Goal: Check status: Check status

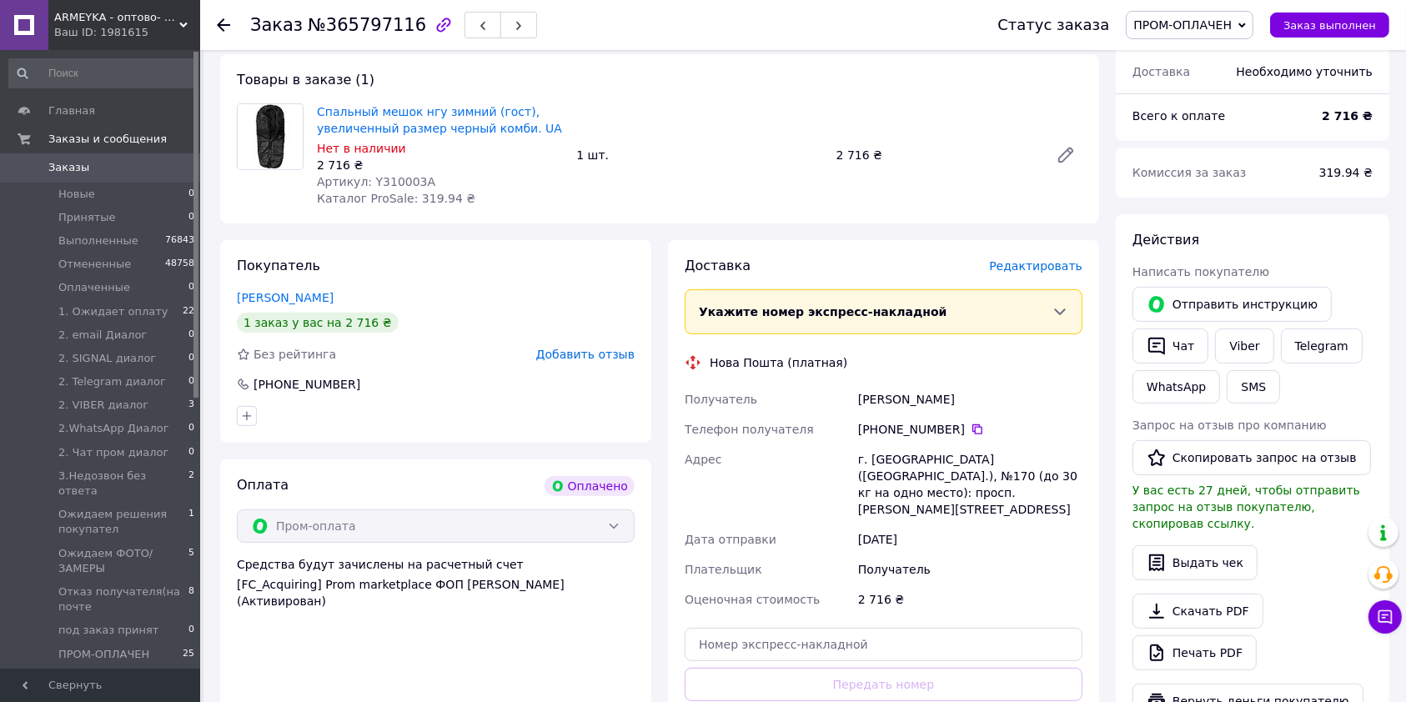
scroll to position [519, 0]
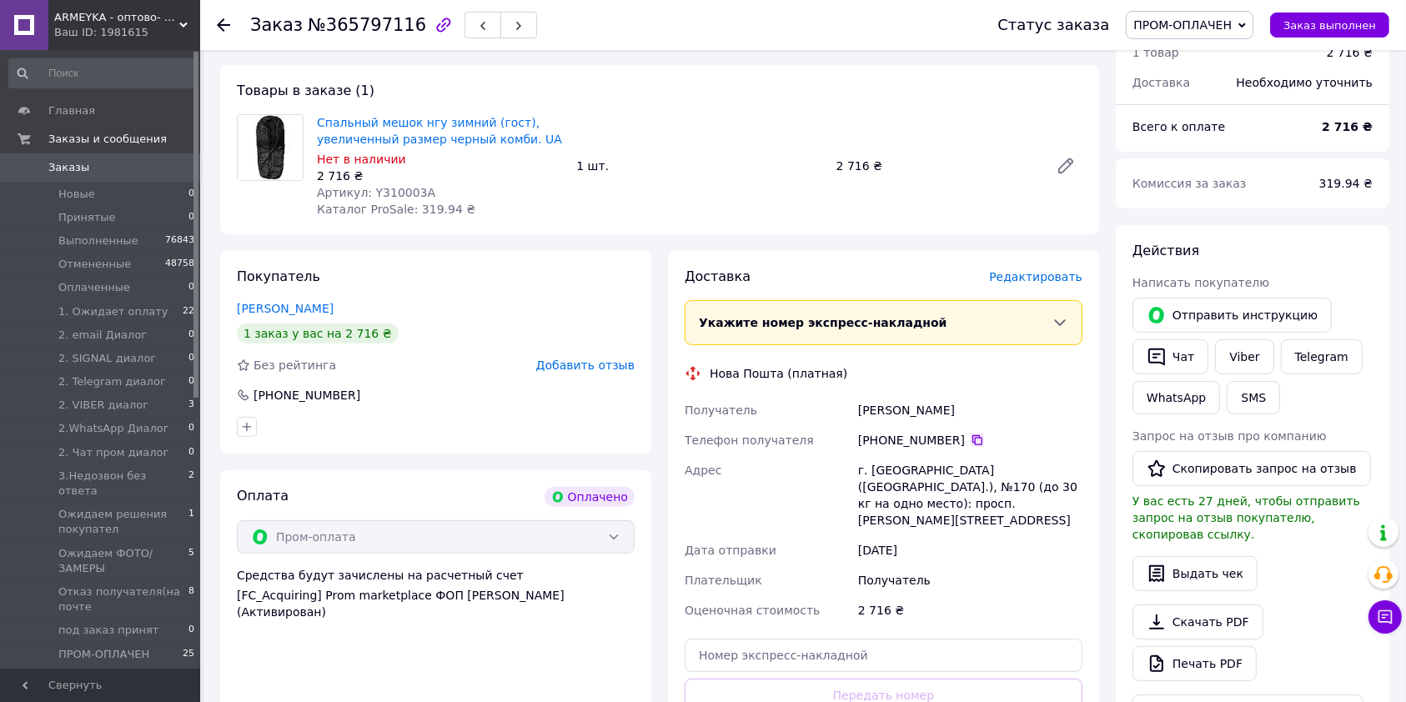
click at [973, 435] on icon at bounding box center [978, 440] width 10 height 10
click at [771, 639] on input "text" at bounding box center [884, 655] width 398 height 33
paste input "20451268507718"
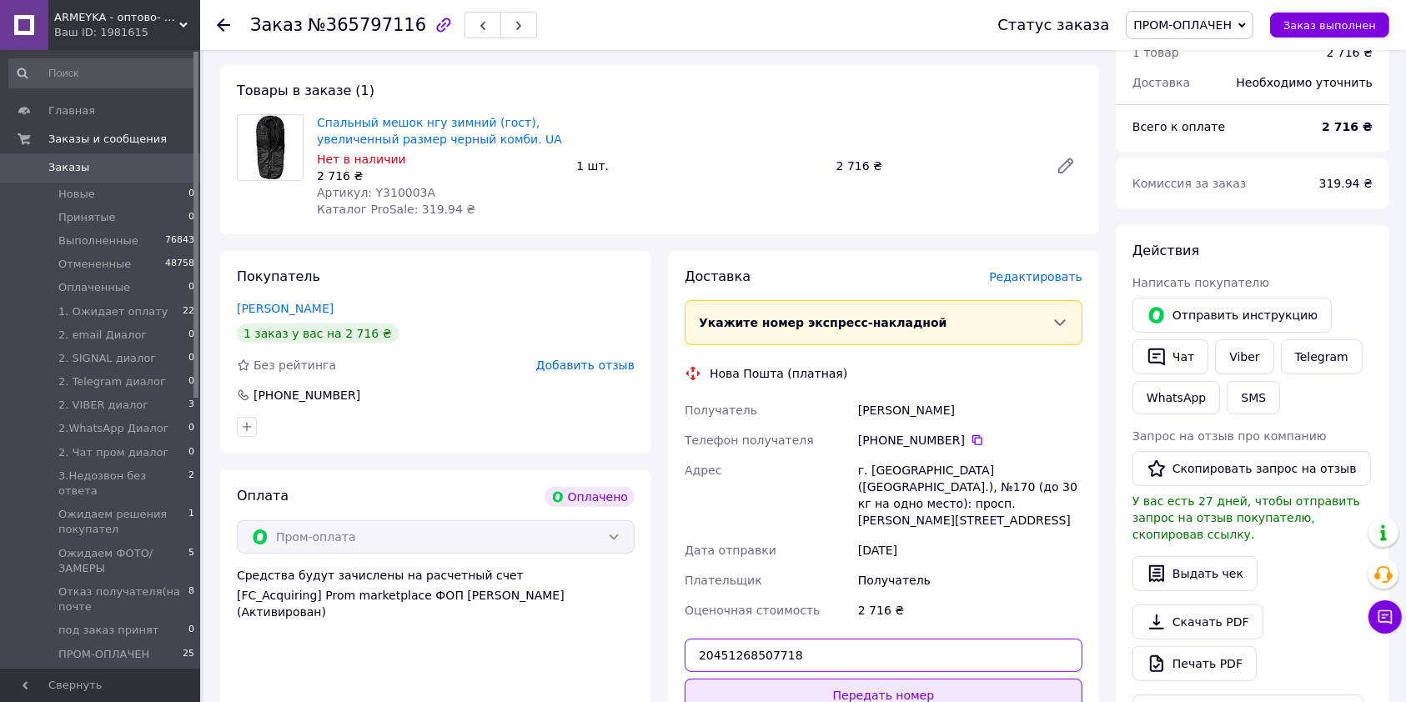
type input "20451268507718"
click at [905, 679] on button "Передать номер" at bounding box center [884, 695] width 398 height 33
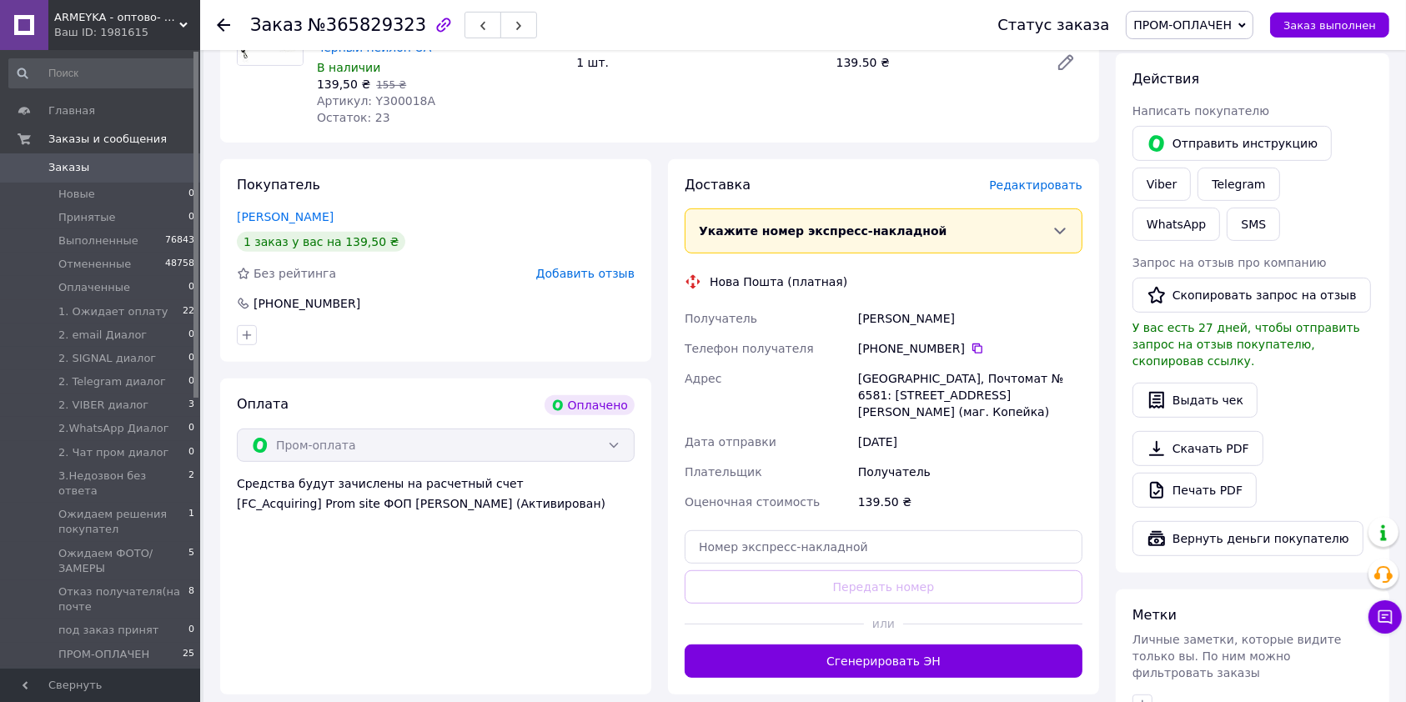
scroll to position [701, 0]
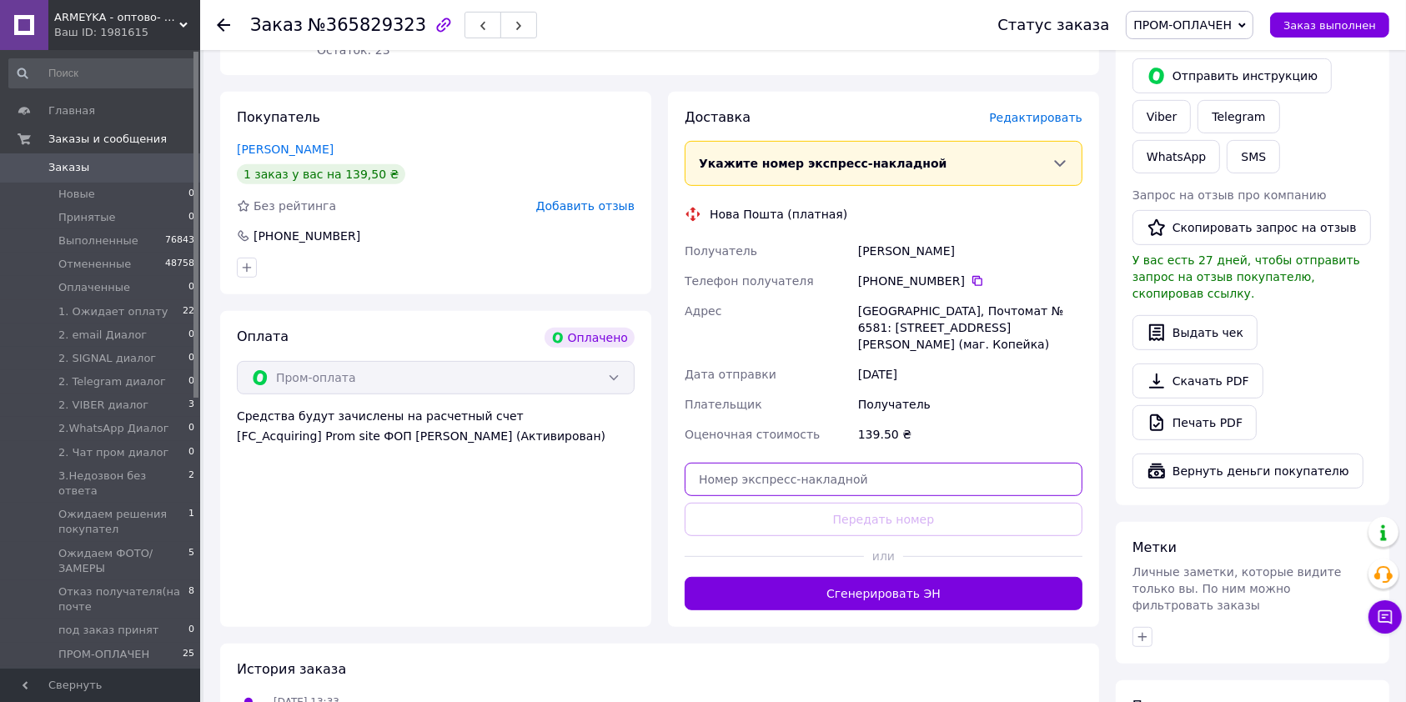
click at [807, 463] on input "text" at bounding box center [884, 479] width 398 height 33
paste input "20451268399727"
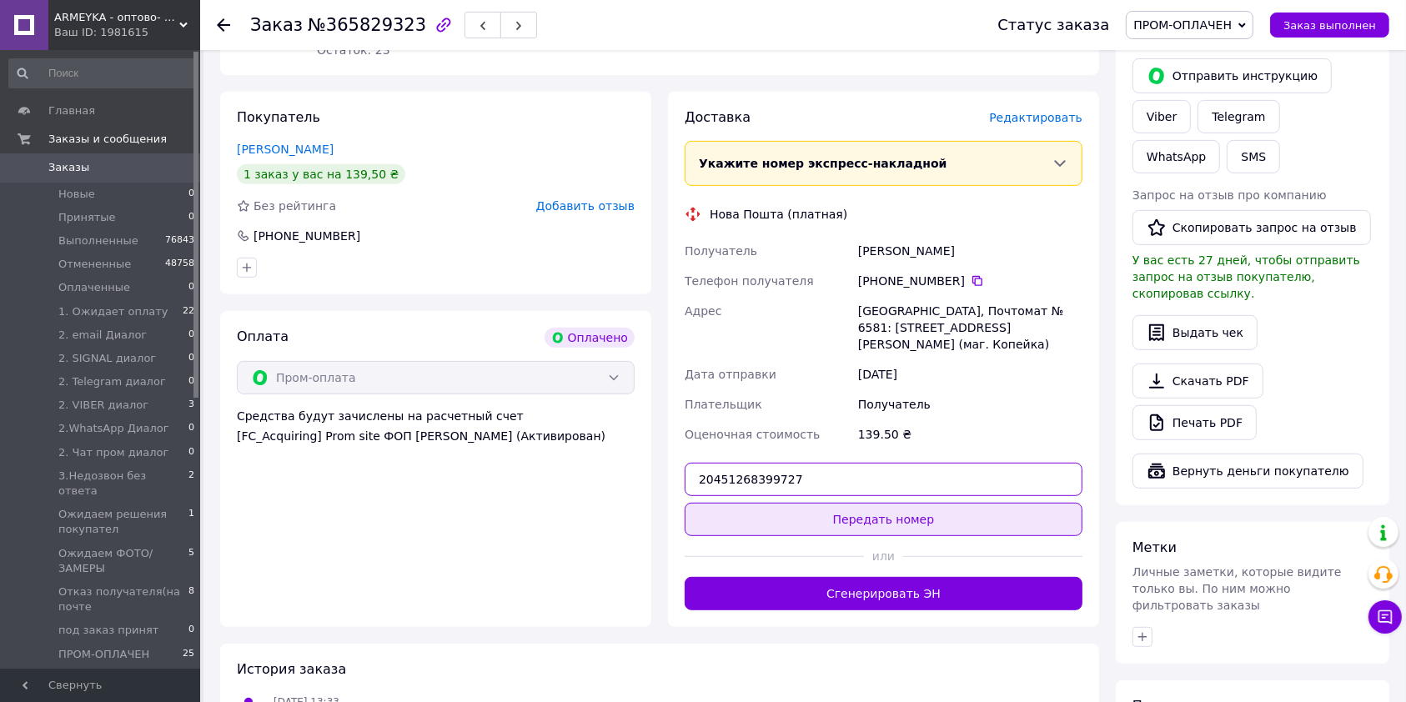
type input "20451268399727"
click at [875, 503] on button "Передать номер" at bounding box center [884, 519] width 398 height 33
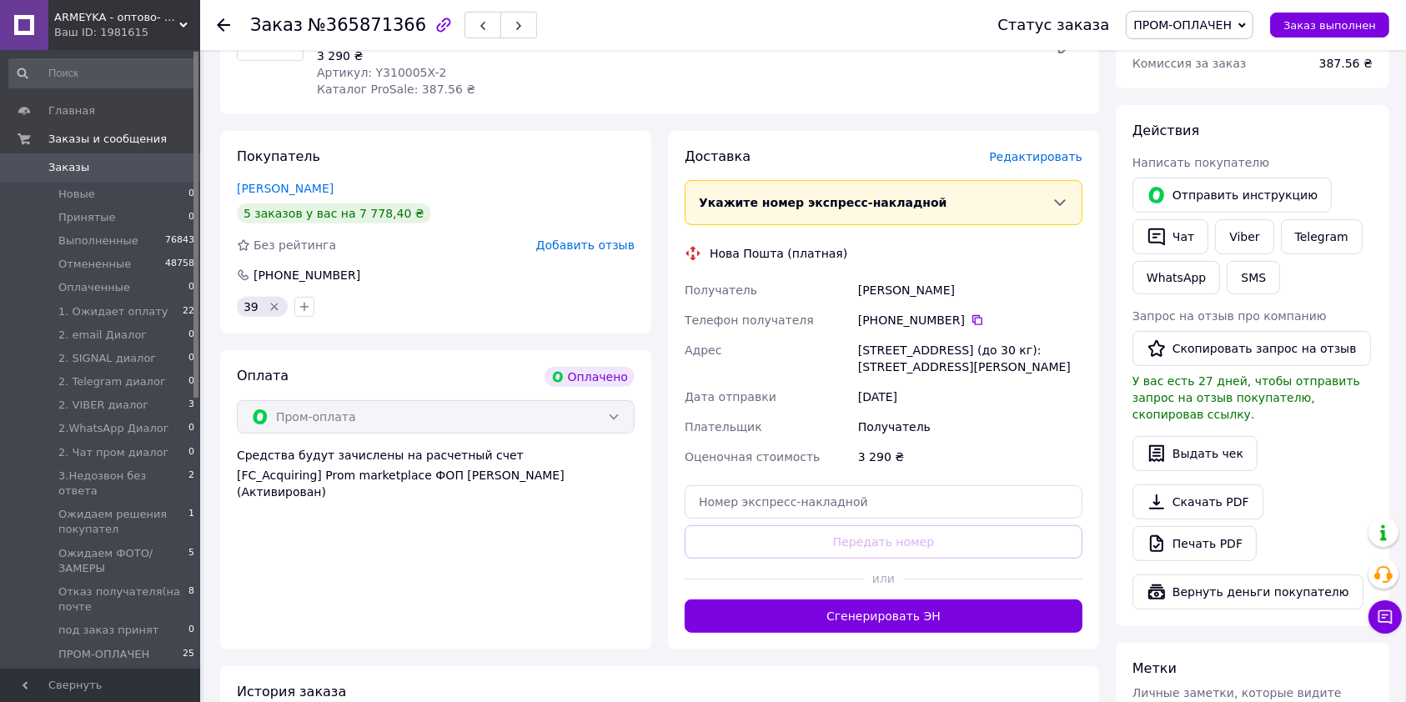
scroll to position [727, 0]
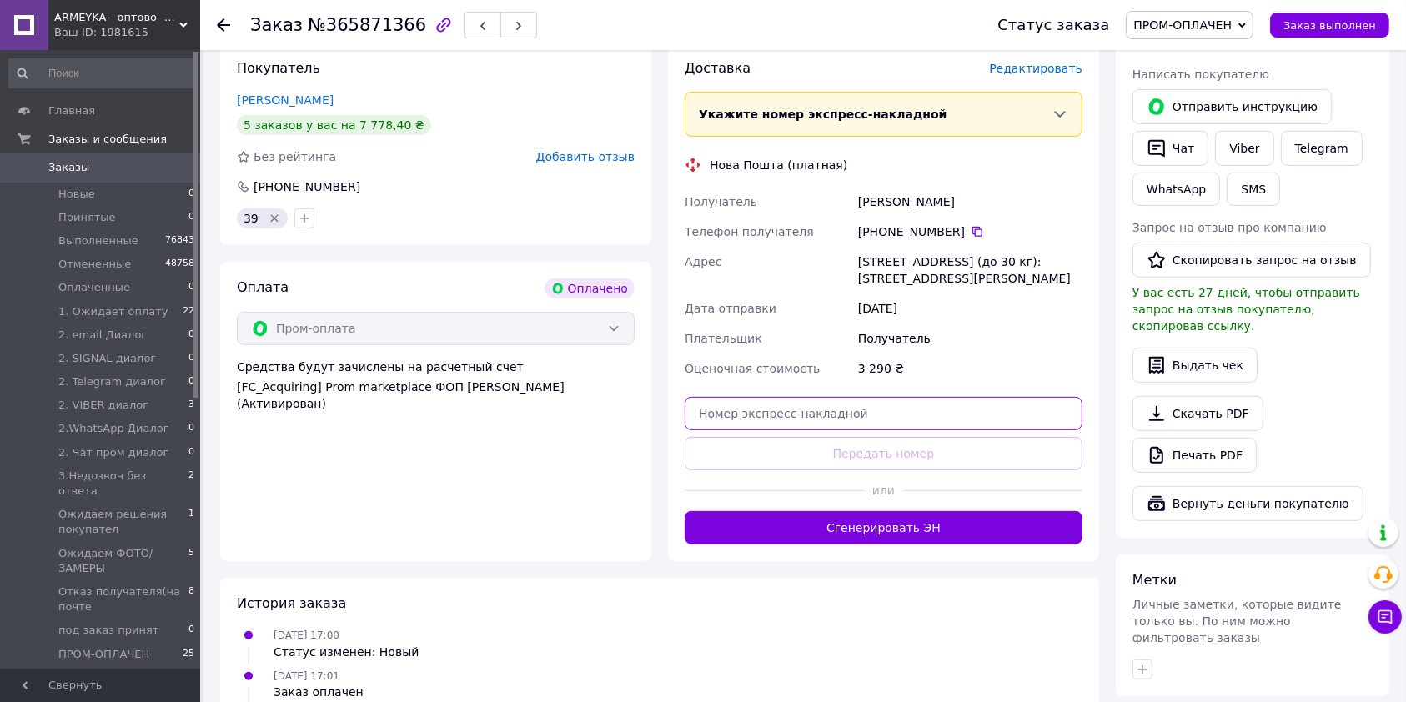
click at [762, 397] on input "text" at bounding box center [884, 413] width 398 height 33
paste input "20451268522854"
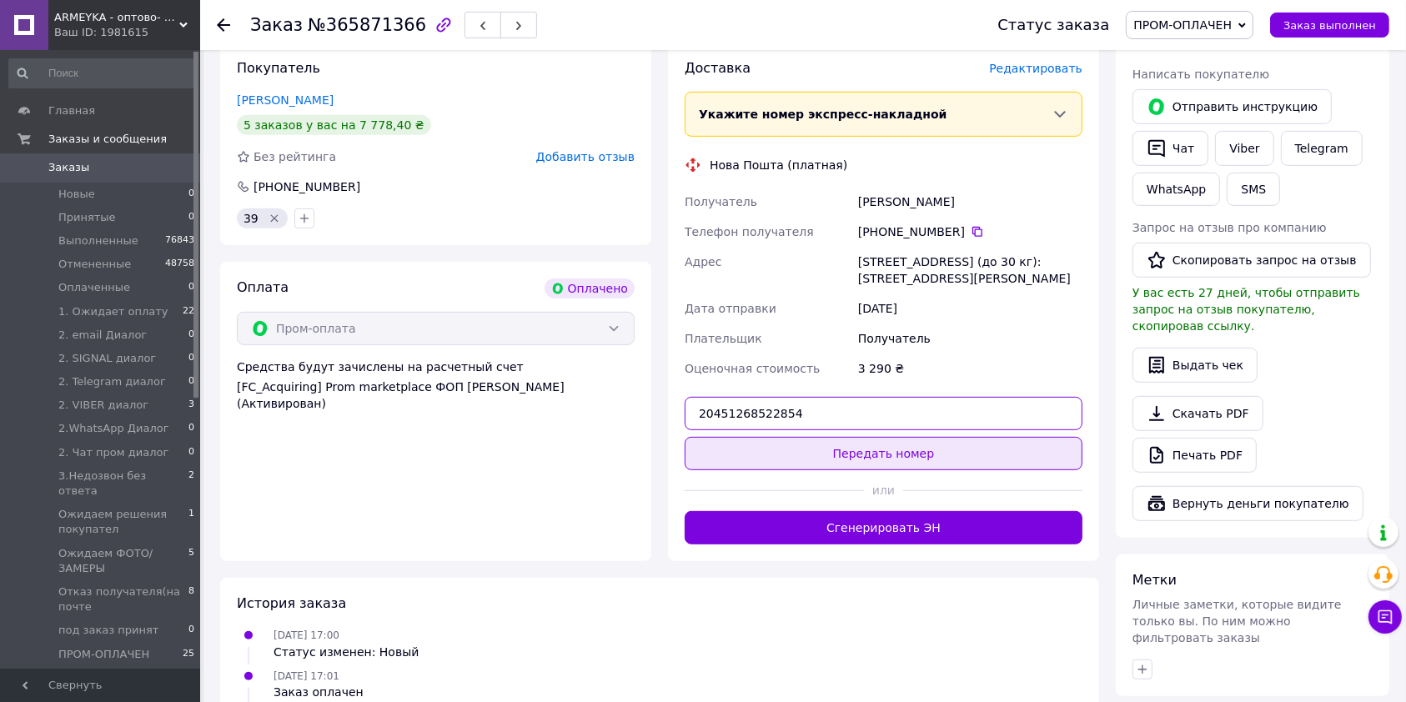
type input "20451268522854"
click at [831, 437] on button "Передать номер" at bounding box center [884, 453] width 398 height 33
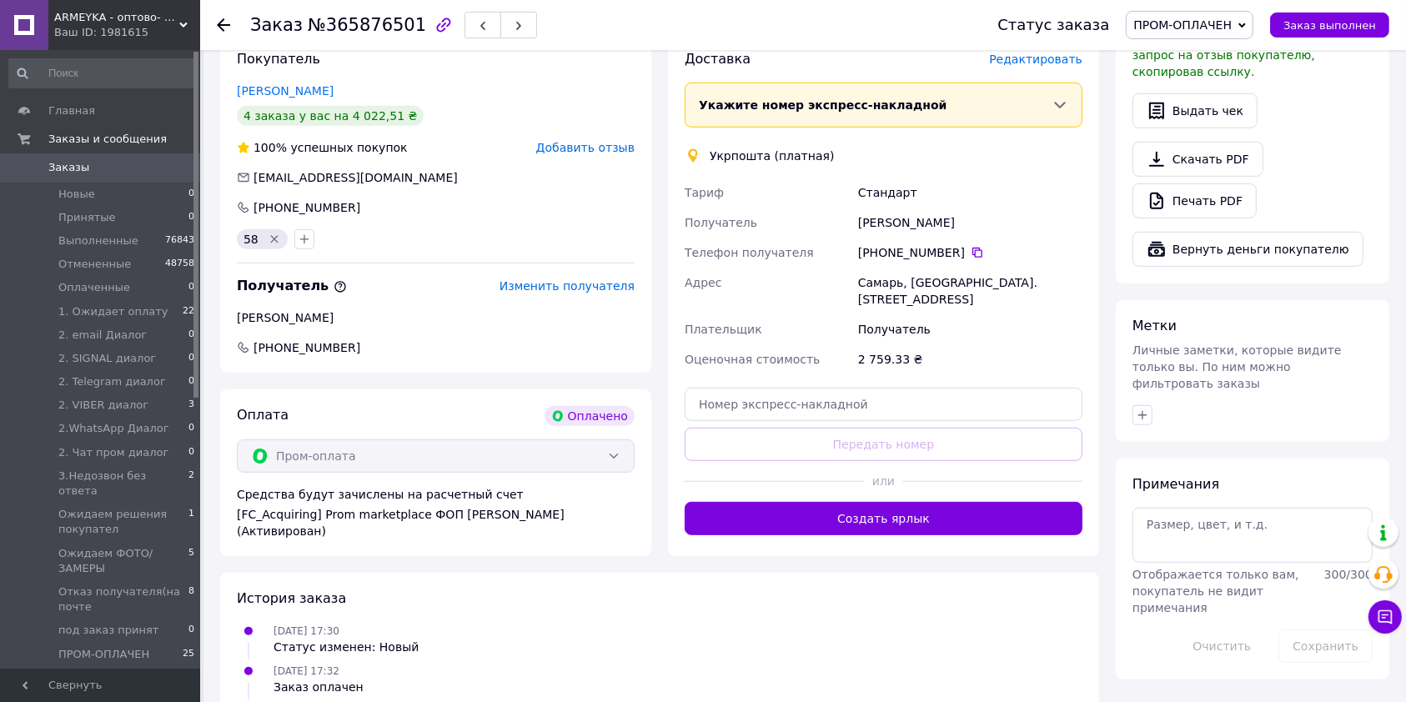
scroll to position [814, 0]
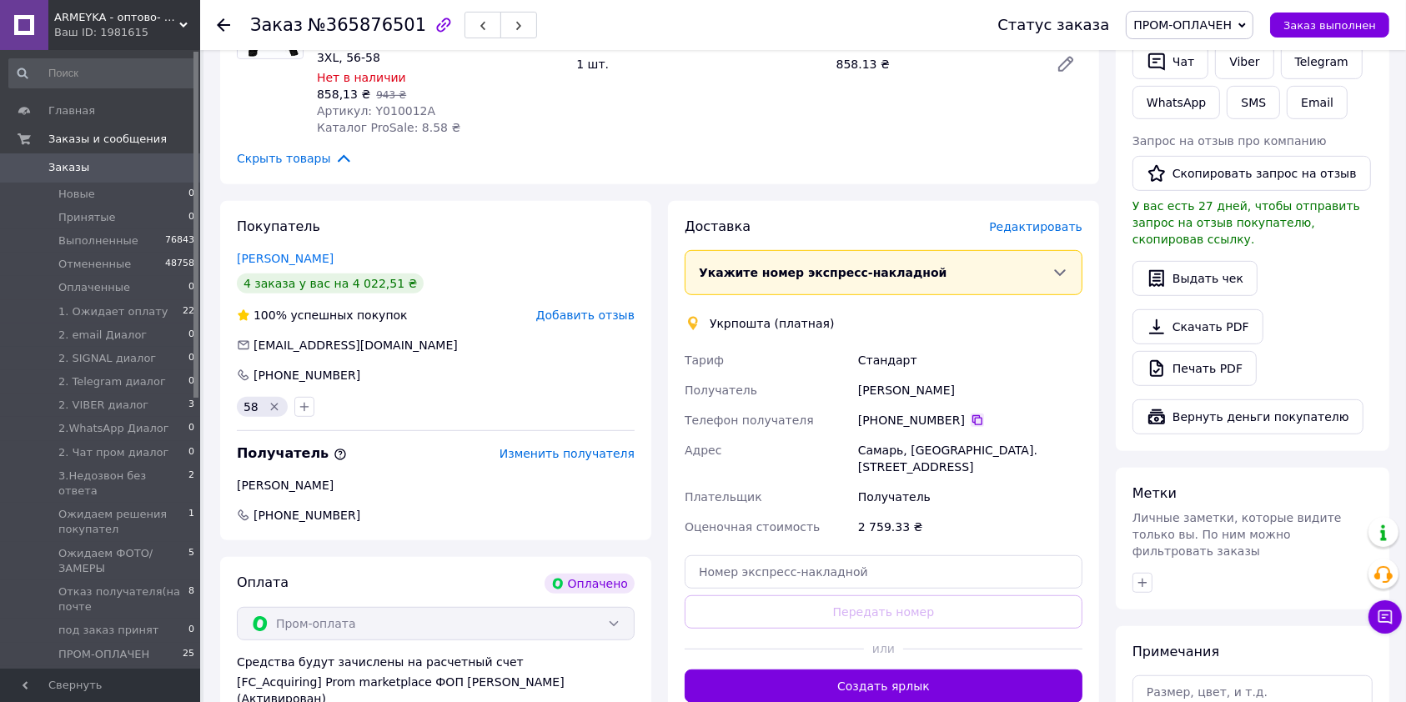
click at [971, 414] on icon at bounding box center [977, 420] width 13 height 13
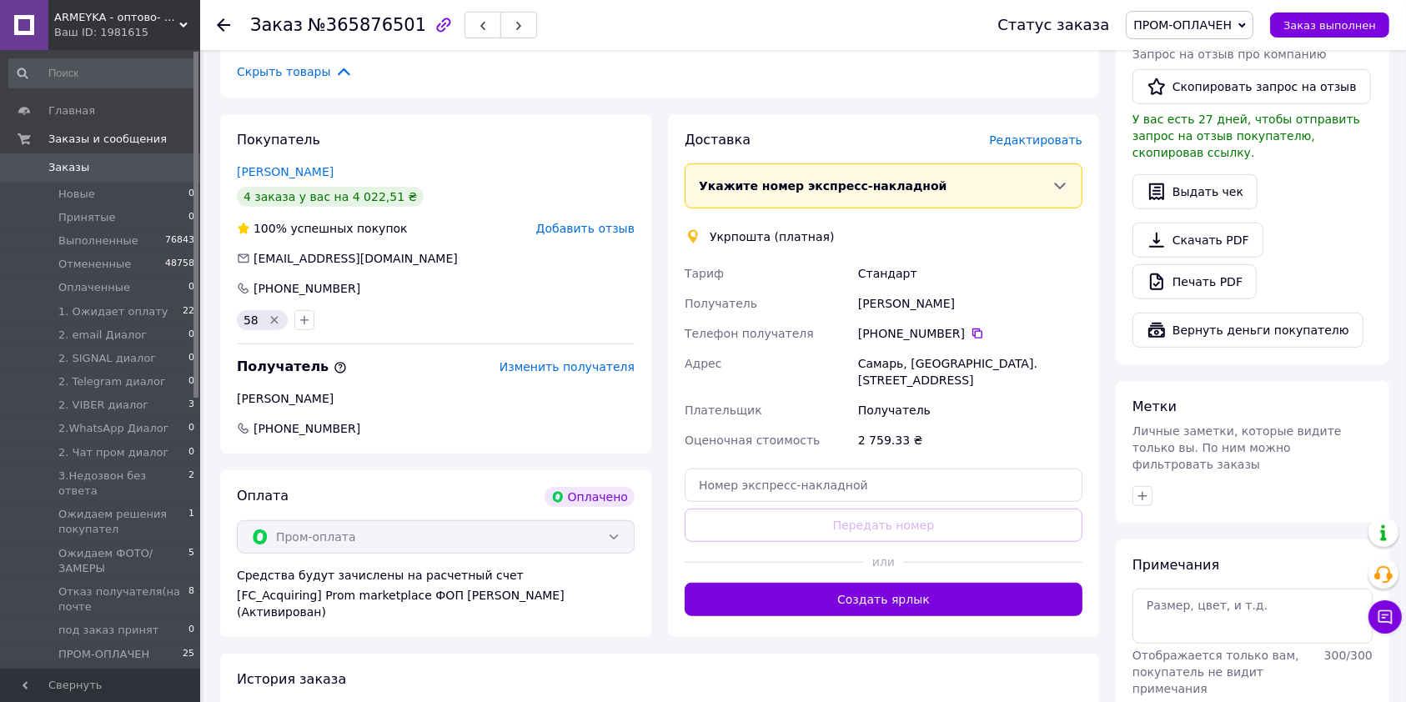
scroll to position [1000, 0]
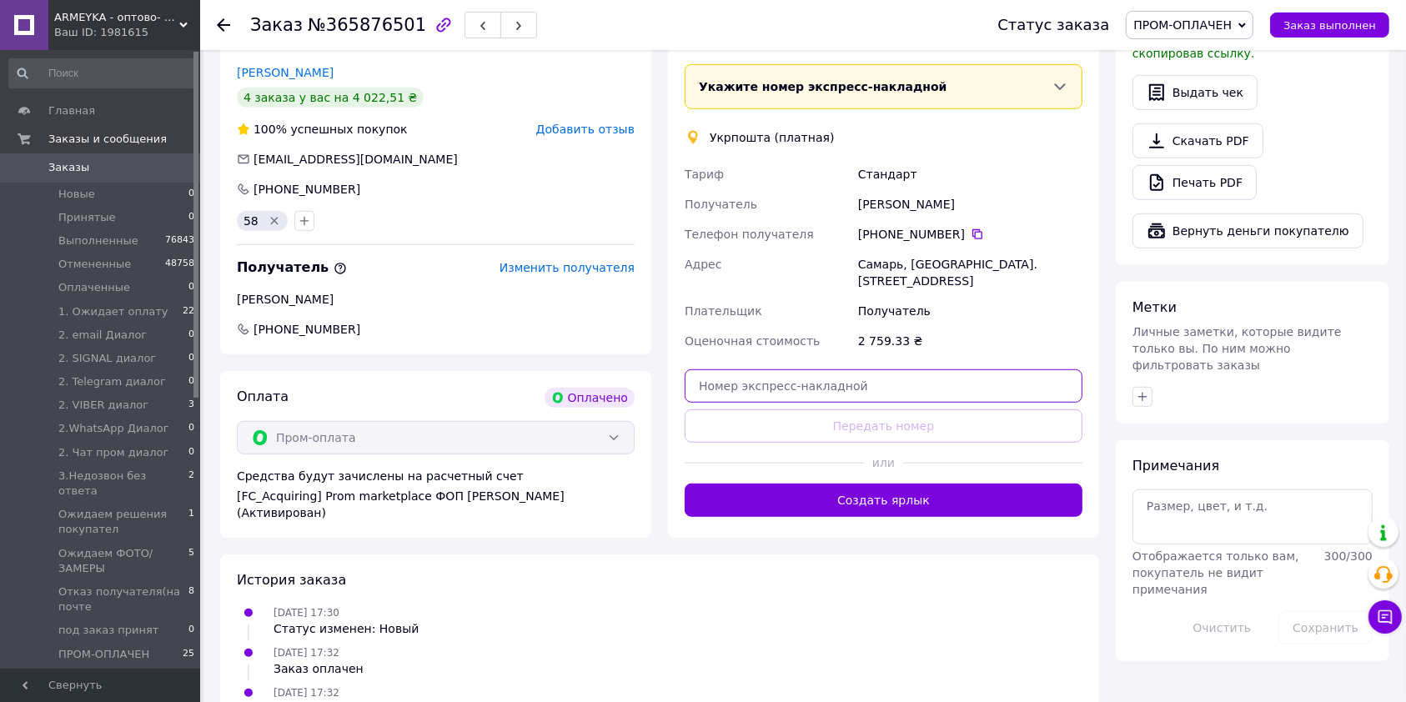
click at [802, 369] on input "text" at bounding box center [884, 385] width 398 height 33
paste input "0505383789197"
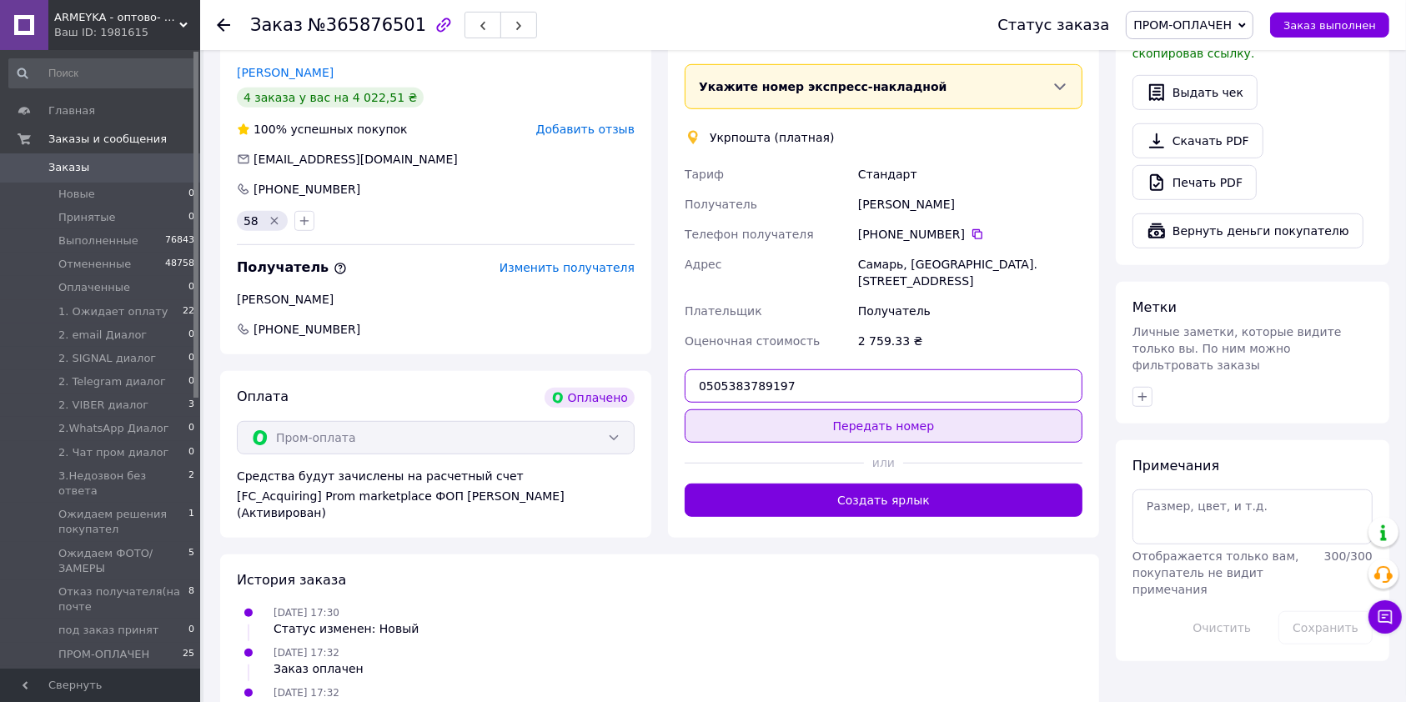
type input "0505383789197"
click at [809, 410] on button "Передать номер" at bounding box center [884, 426] width 398 height 33
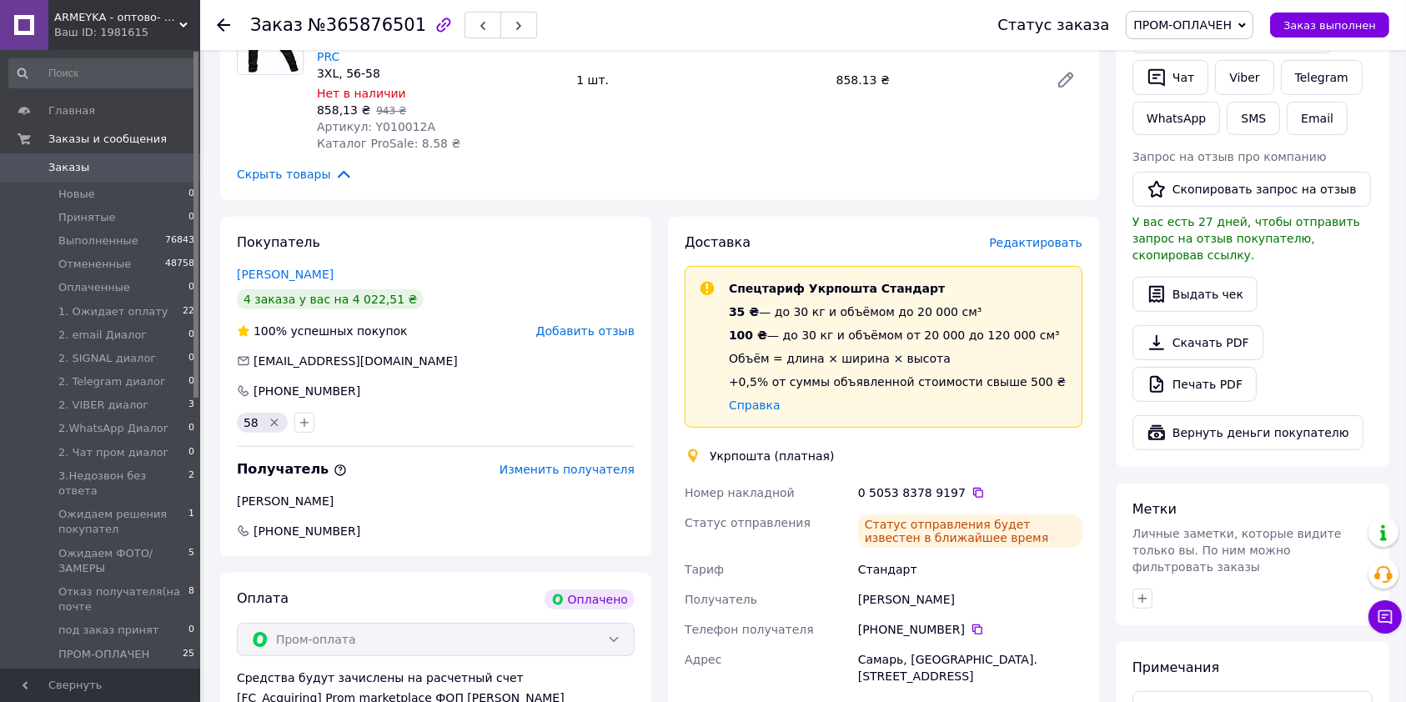
scroll to position [777, 0]
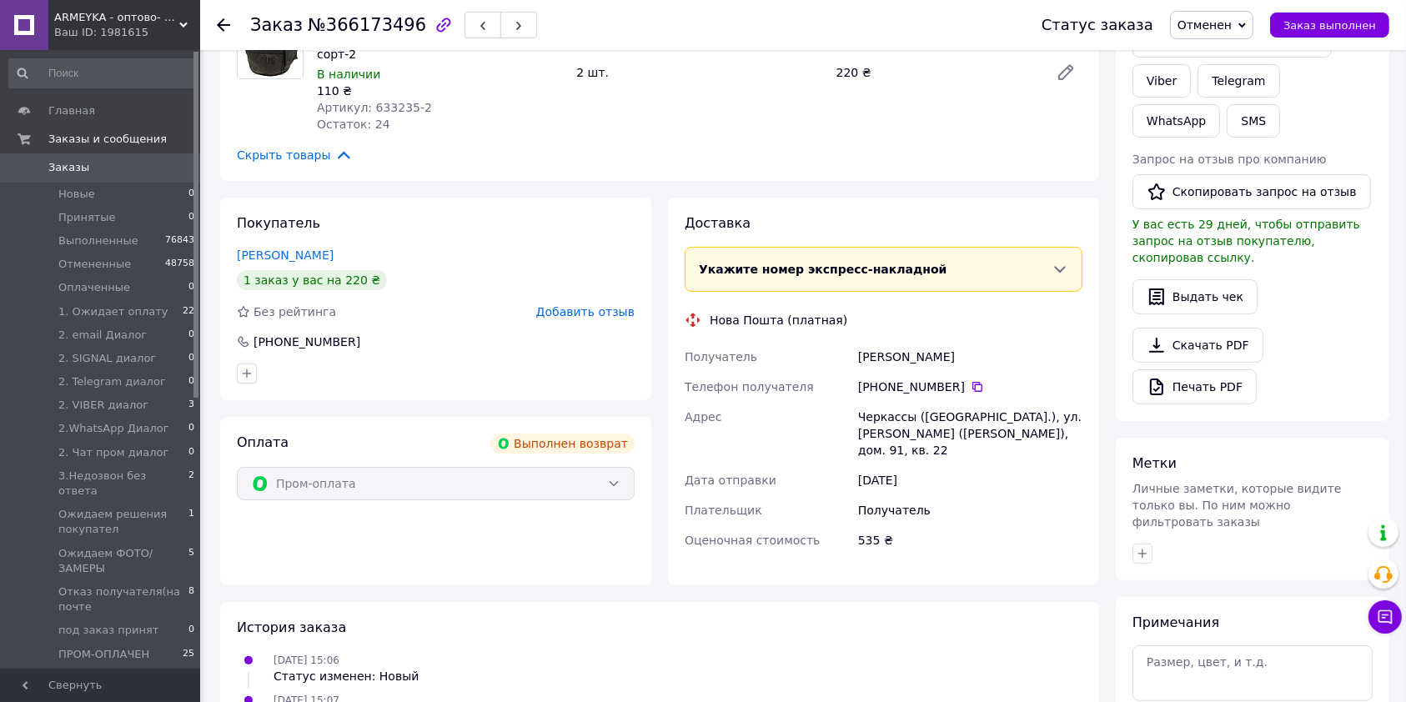
scroll to position [505, 0]
